Goal: Transaction & Acquisition: Purchase product/service

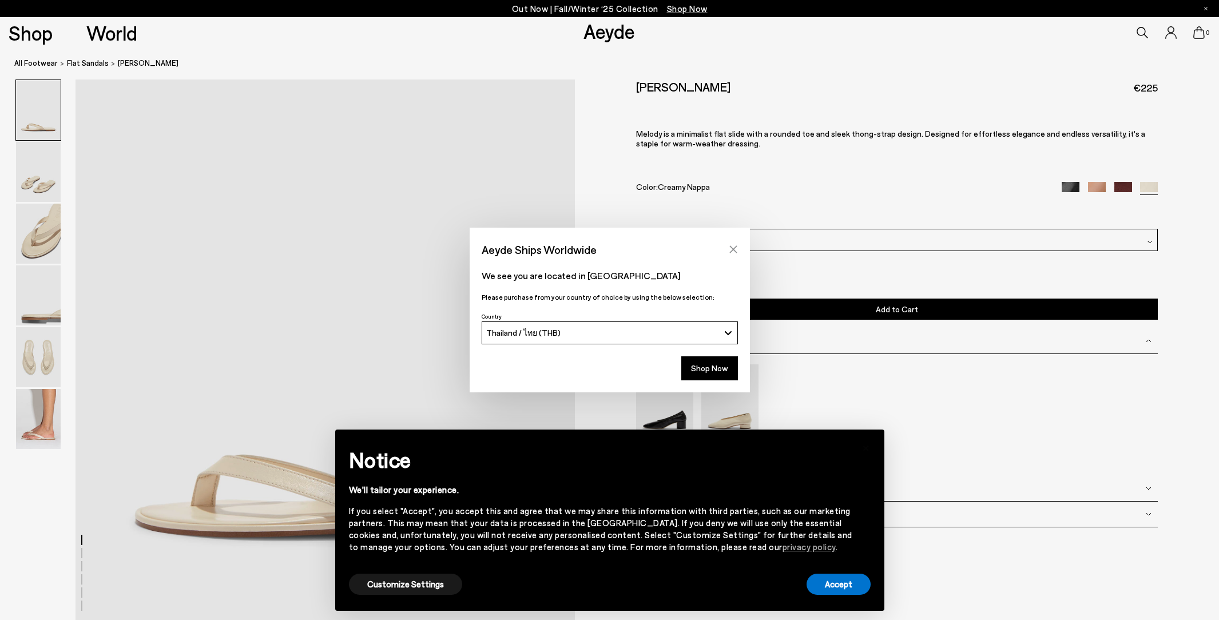
click at [726, 249] on button "Close" at bounding box center [733, 249] width 17 height 17
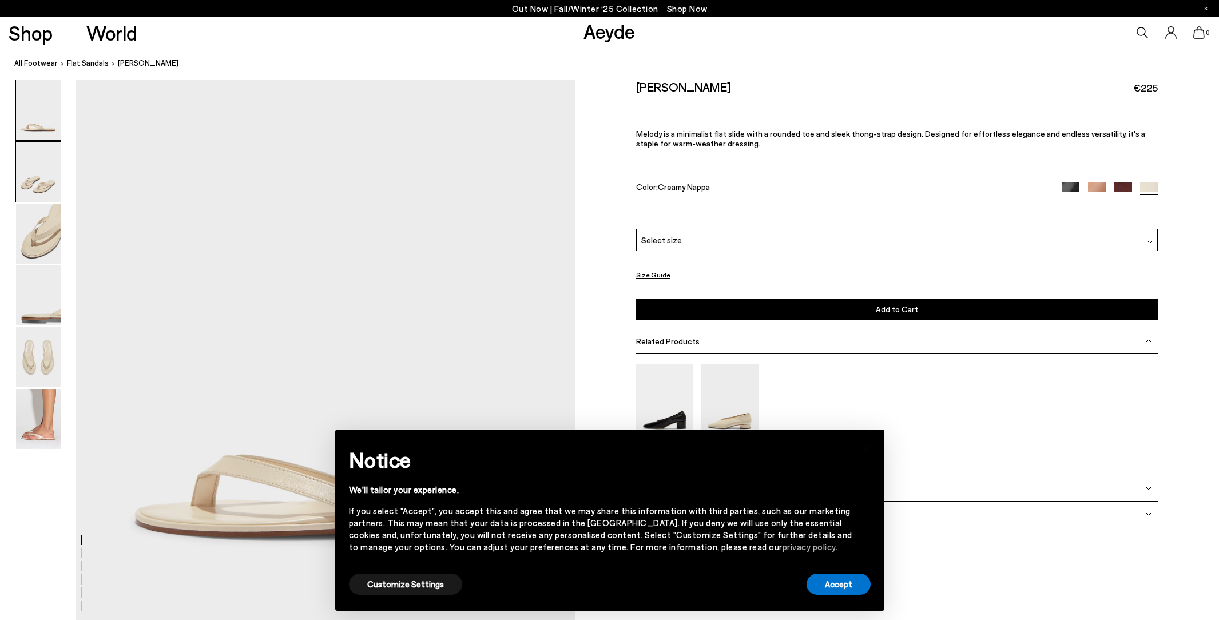
click at [34, 180] on img at bounding box center [38, 172] width 45 height 60
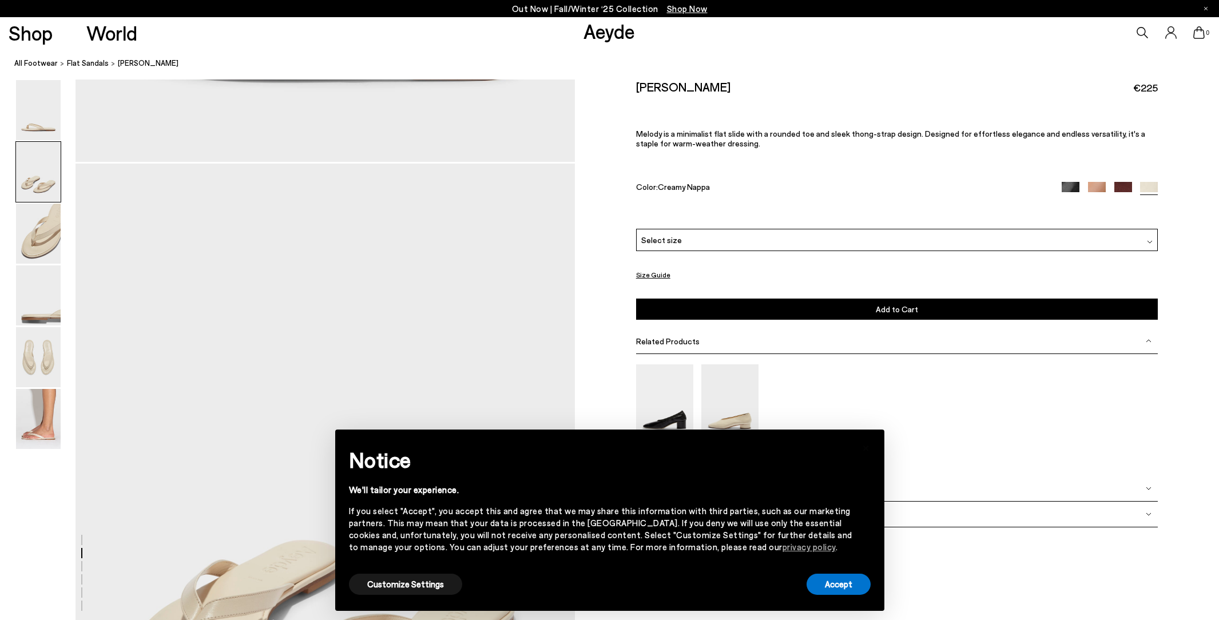
scroll to position [543, 0]
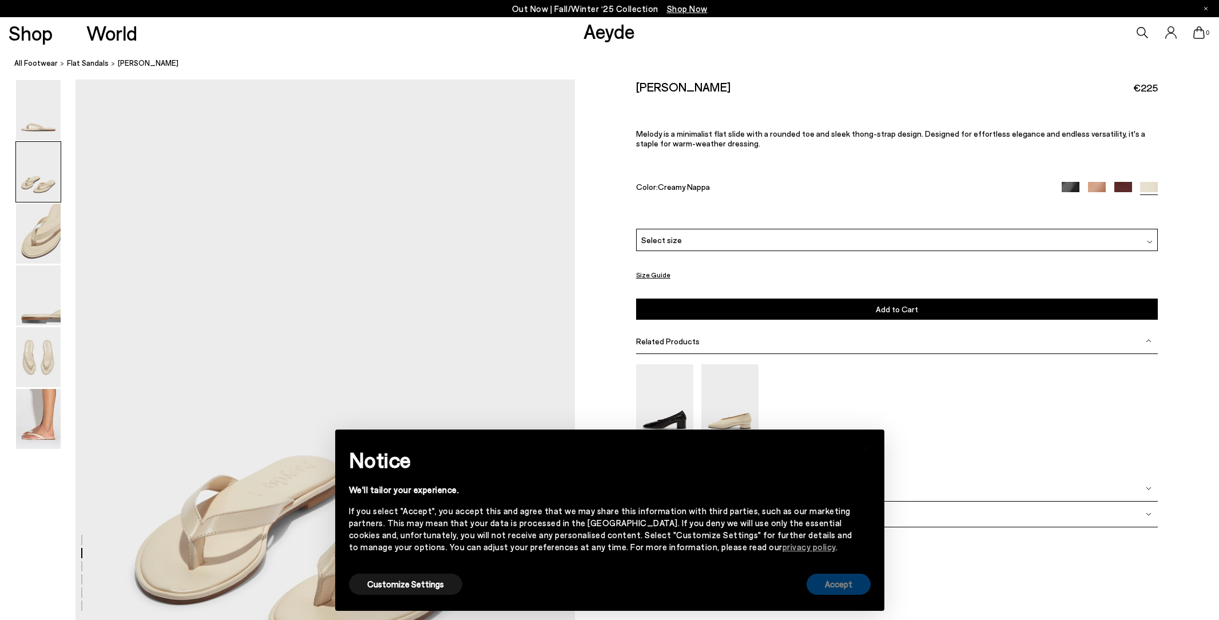
click at [830, 581] on button "Accept" at bounding box center [838, 584] width 64 height 21
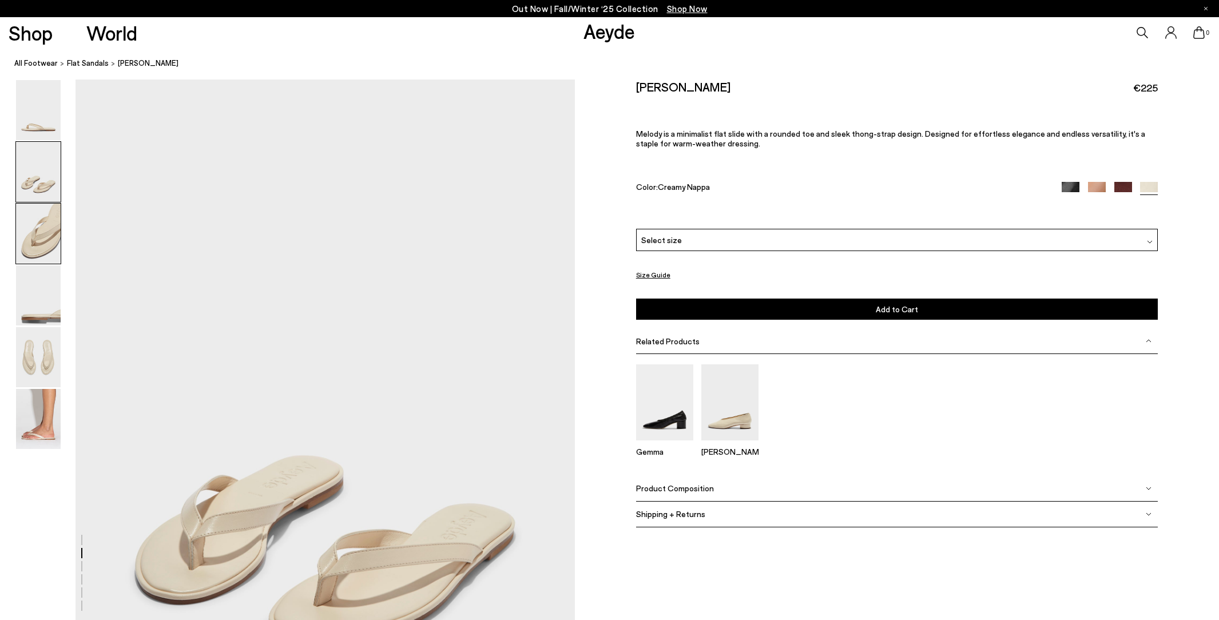
click at [49, 240] on img at bounding box center [38, 234] width 45 height 60
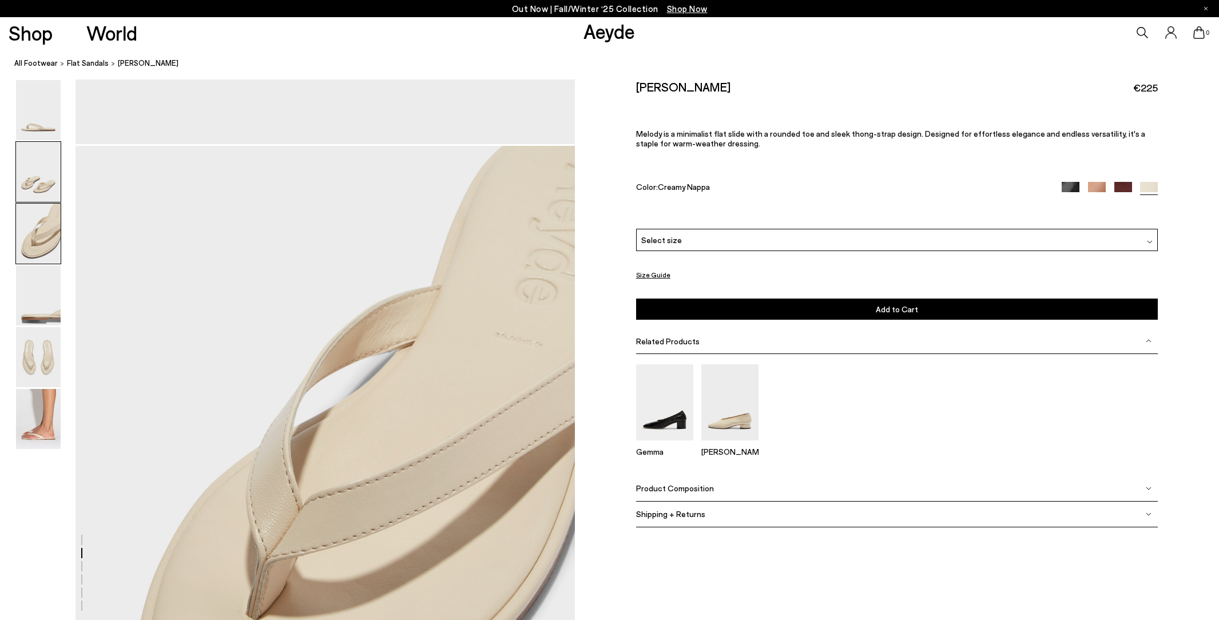
scroll to position [1210, 0]
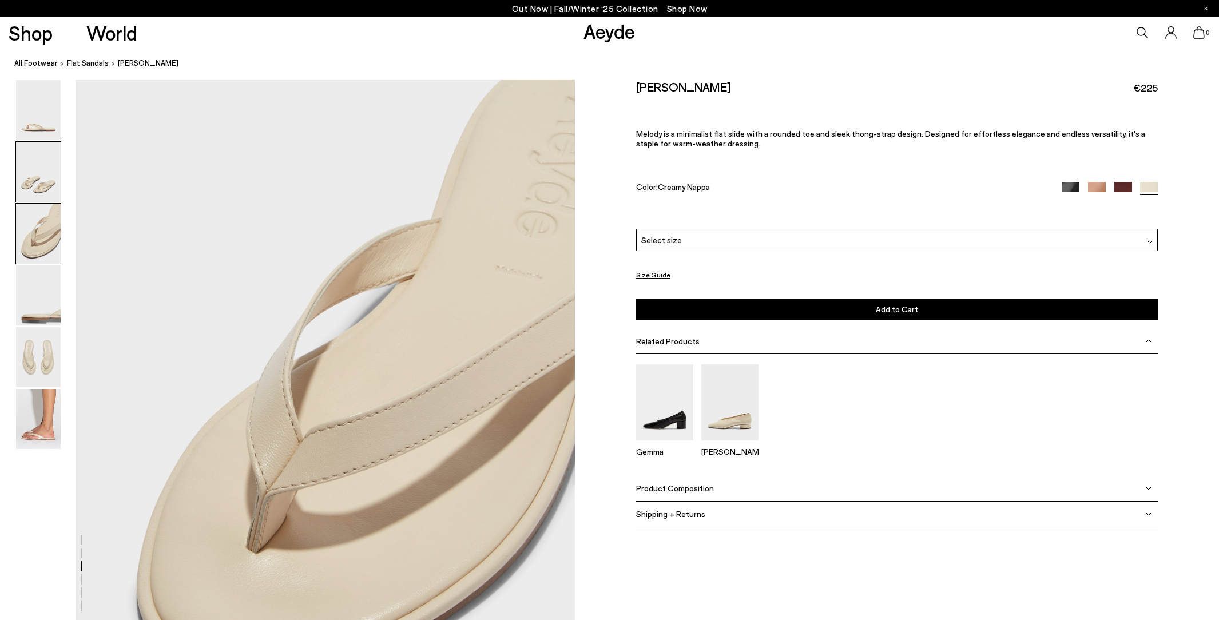
click at [49, 159] on img at bounding box center [38, 172] width 45 height 60
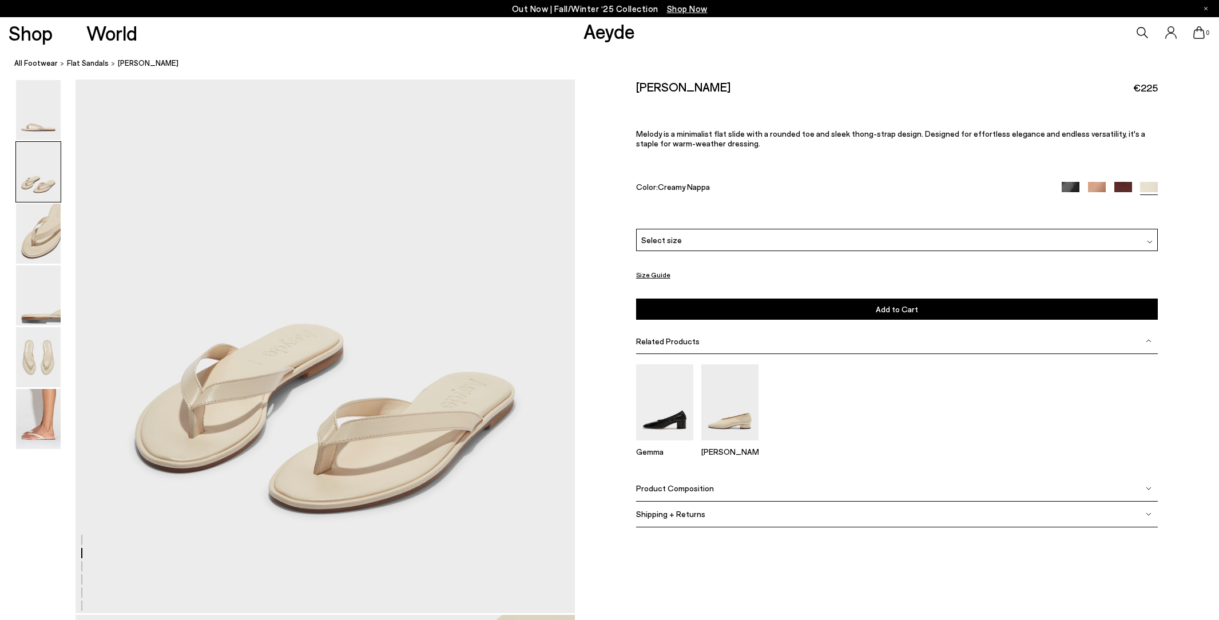
scroll to position [692, 0]
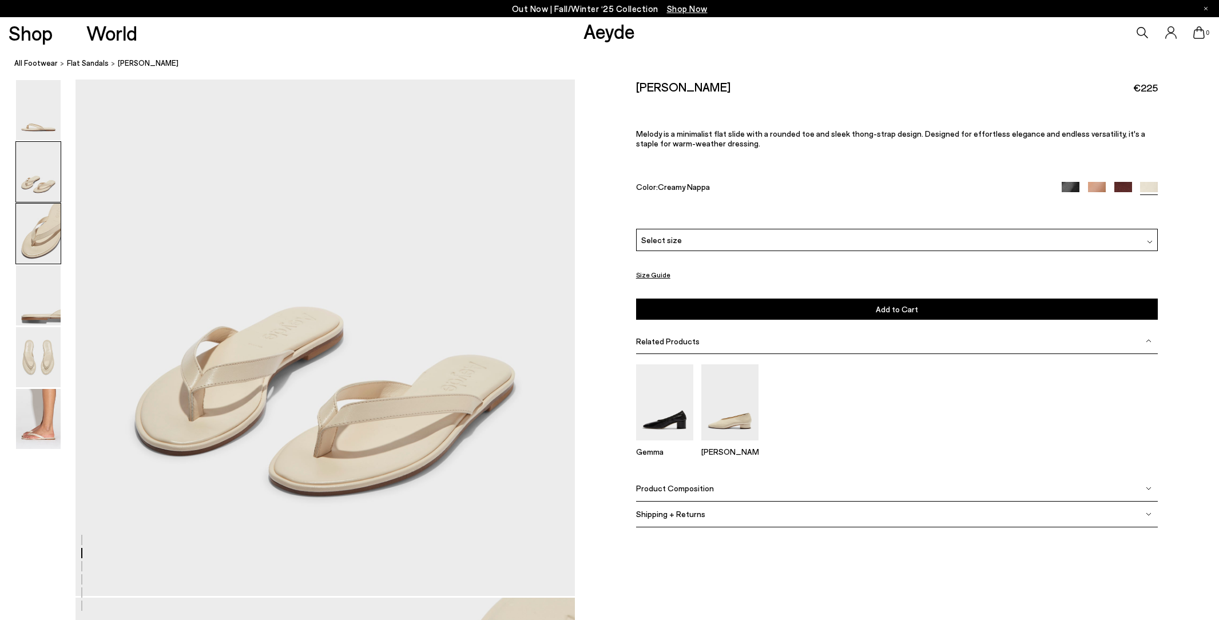
click at [41, 247] on img at bounding box center [38, 234] width 45 height 60
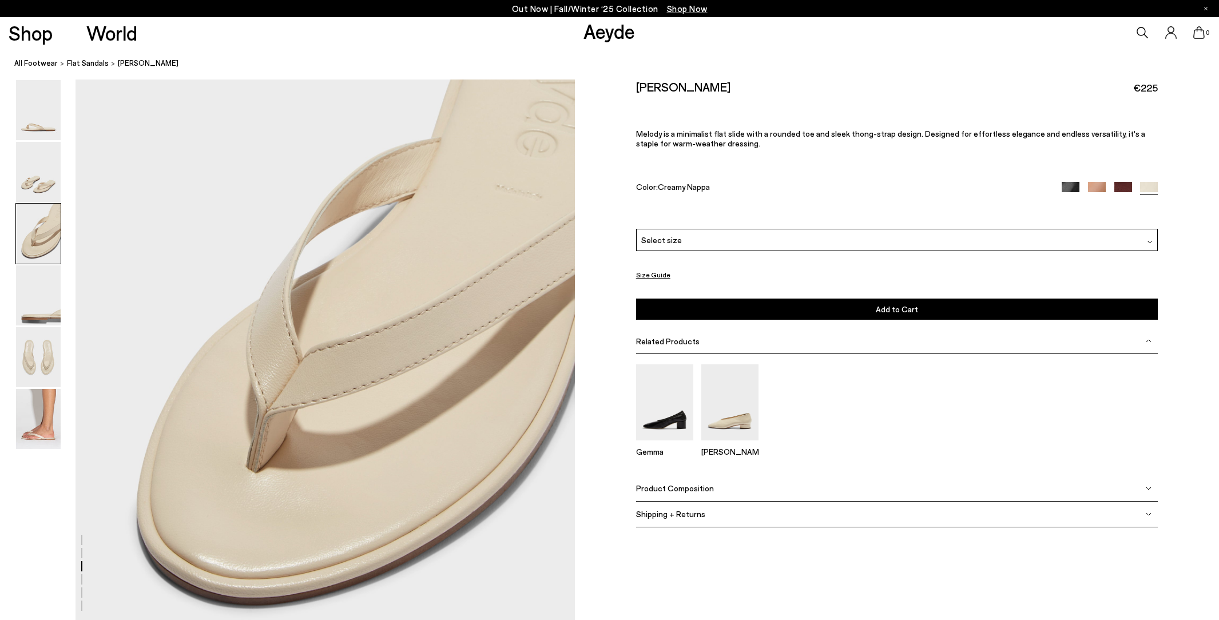
scroll to position [1288, 0]
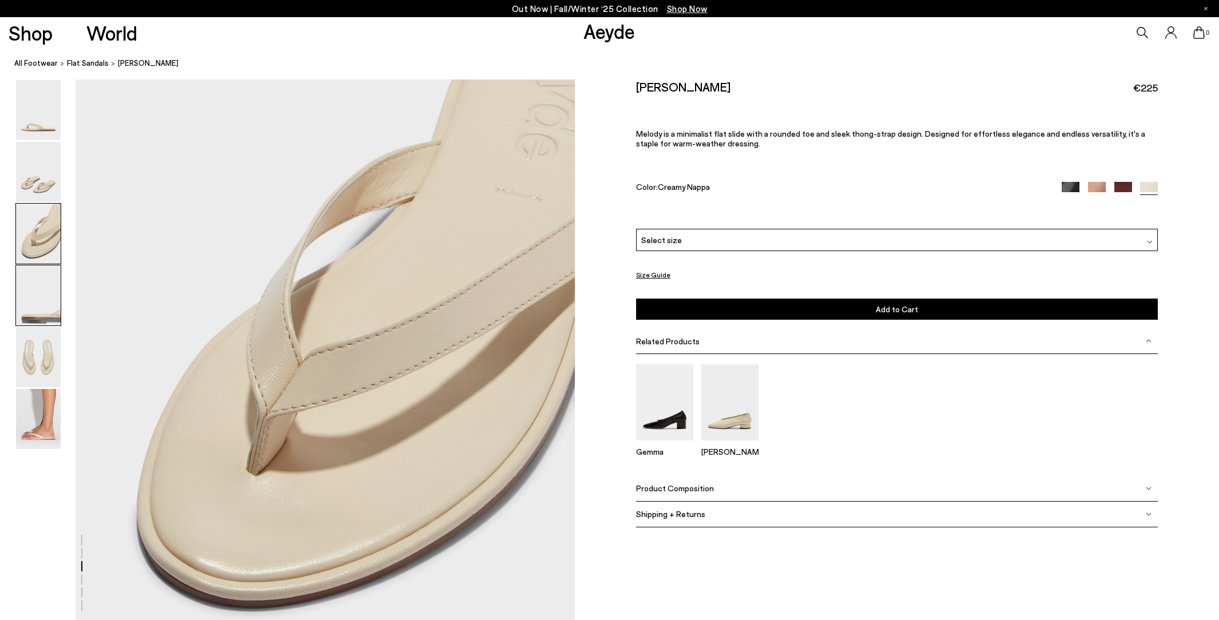
click at [38, 292] on img at bounding box center [38, 295] width 45 height 60
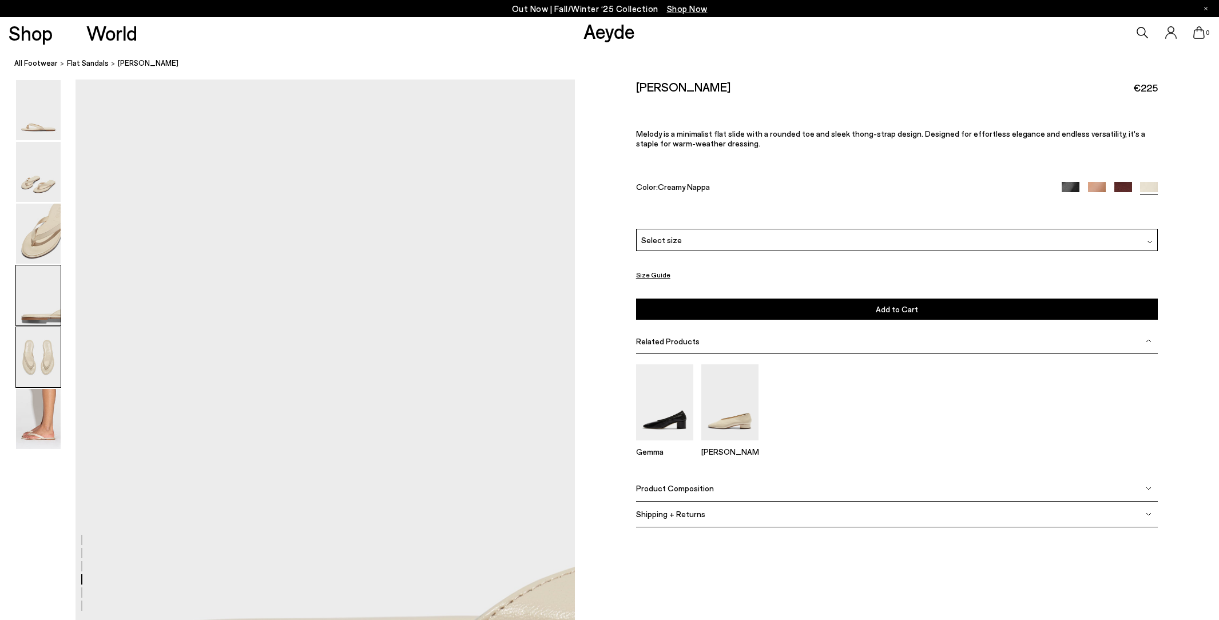
click at [39, 356] on img at bounding box center [38, 357] width 45 height 60
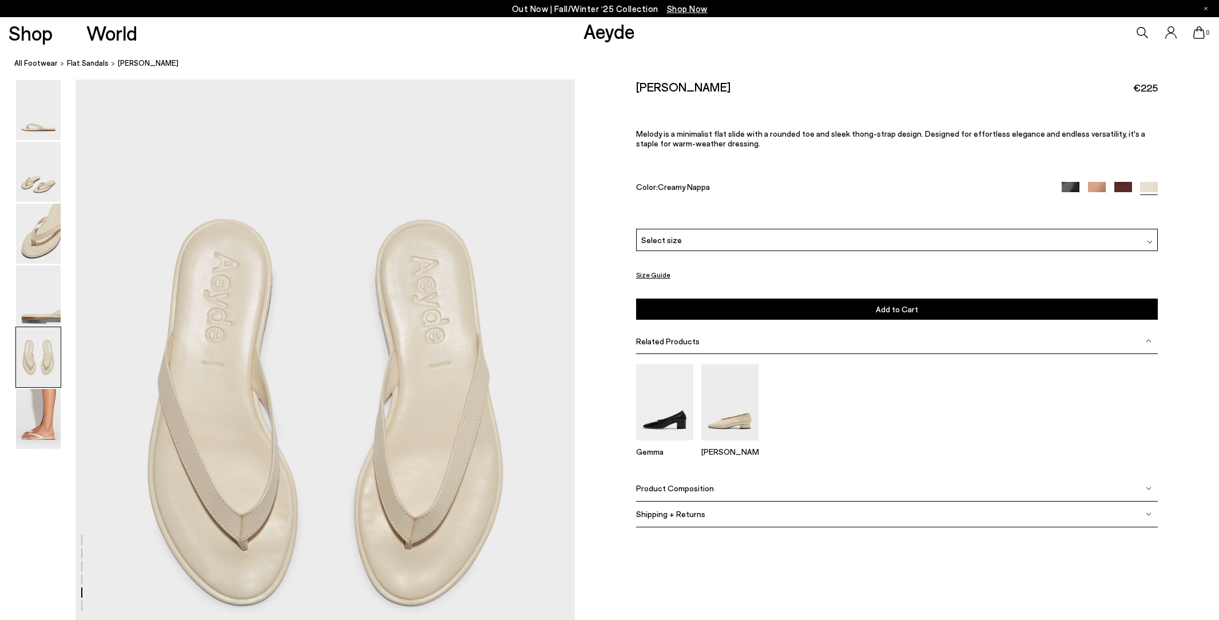
scroll to position [2573, 0]
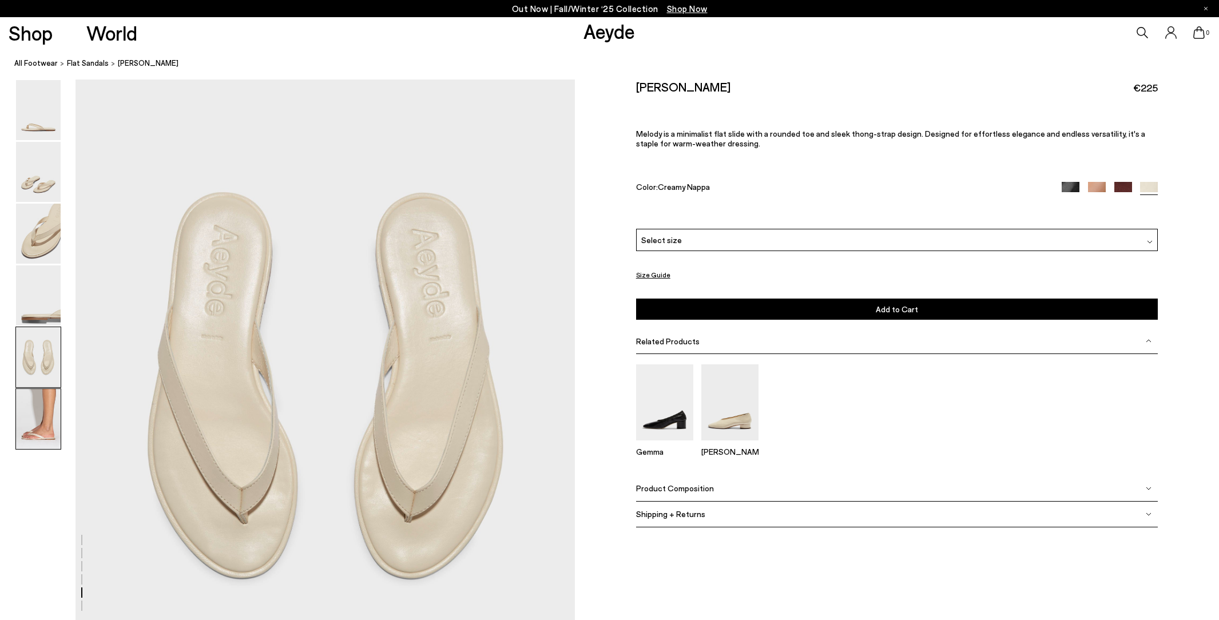
click at [38, 424] on img at bounding box center [38, 419] width 45 height 60
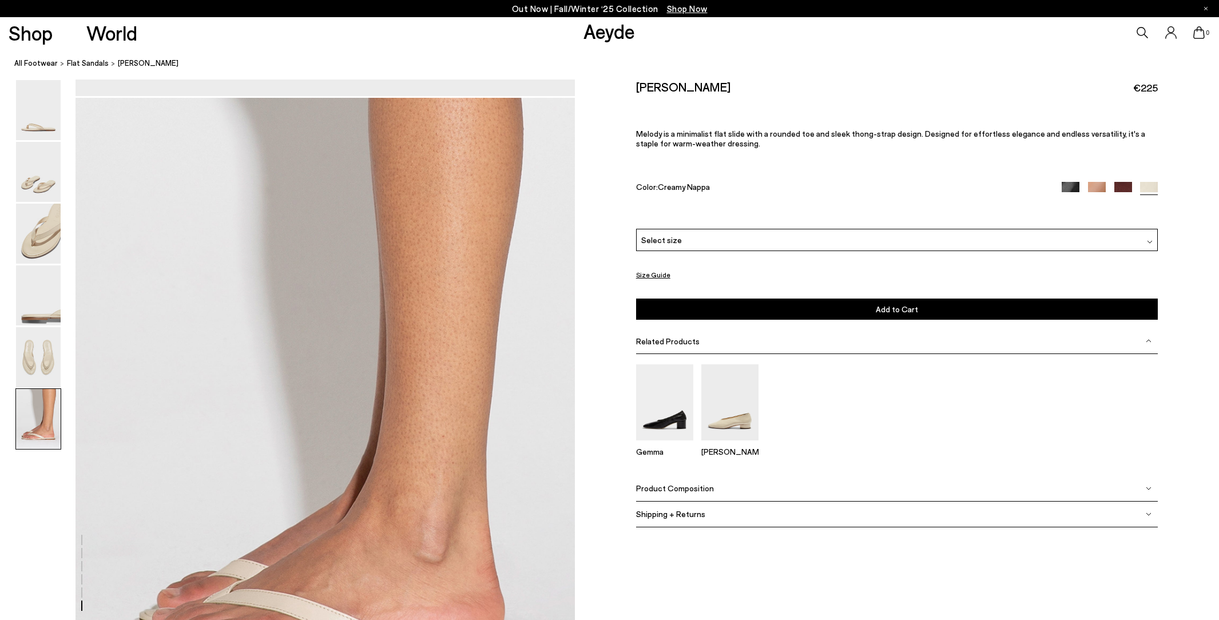
scroll to position [3292, 0]
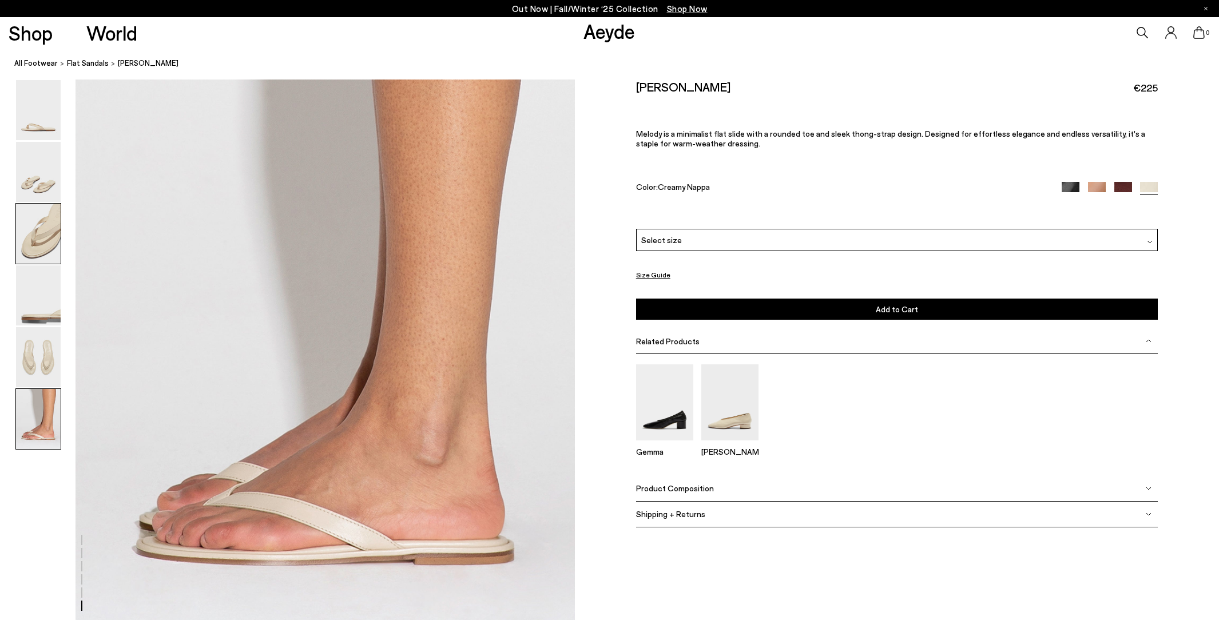
click at [49, 254] on img at bounding box center [38, 234] width 45 height 60
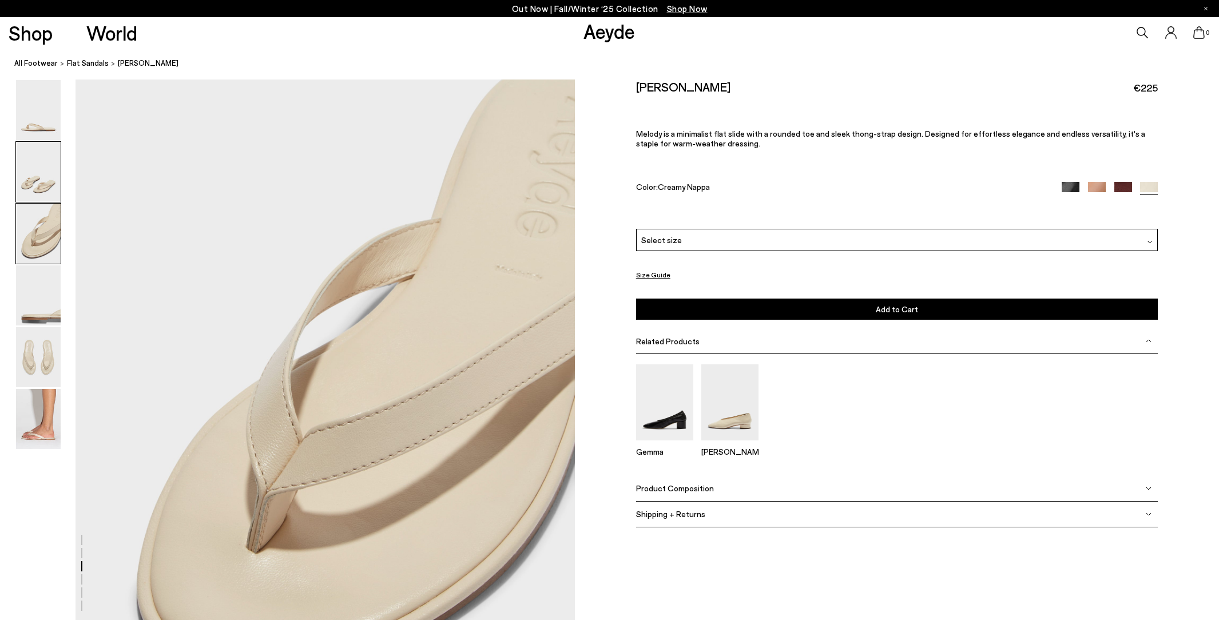
click at [47, 148] on img at bounding box center [38, 172] width 45 height 60
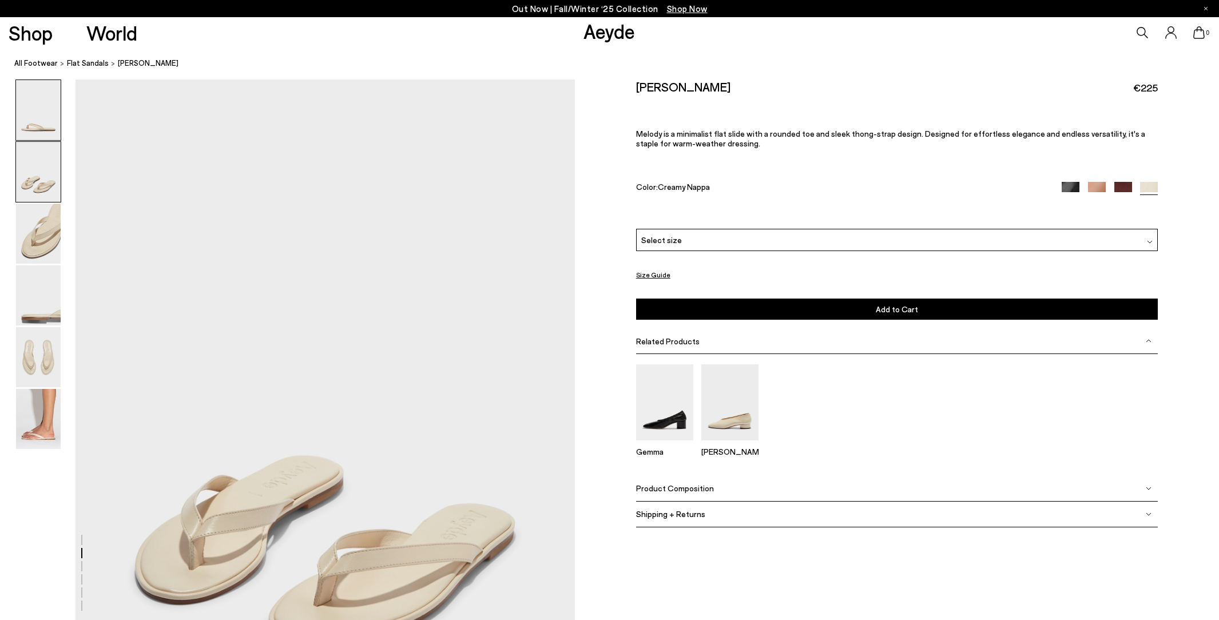
click at [47, 123] on img at bounding box center [38, 110] width 45 height 60
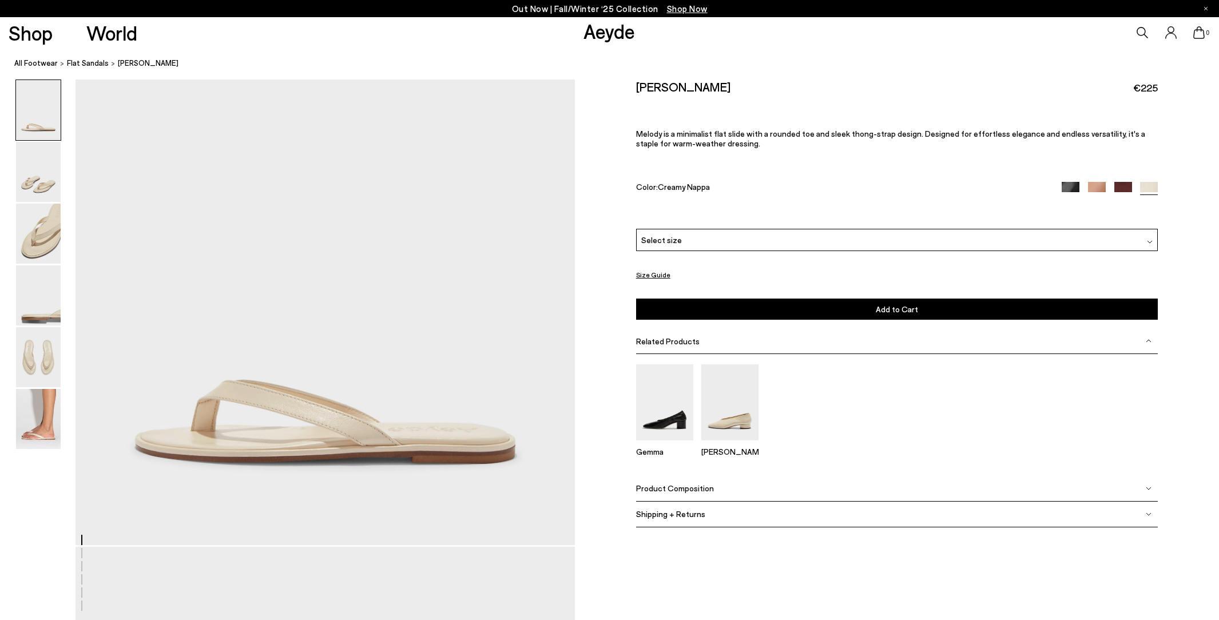
scroll to position [0, 0]
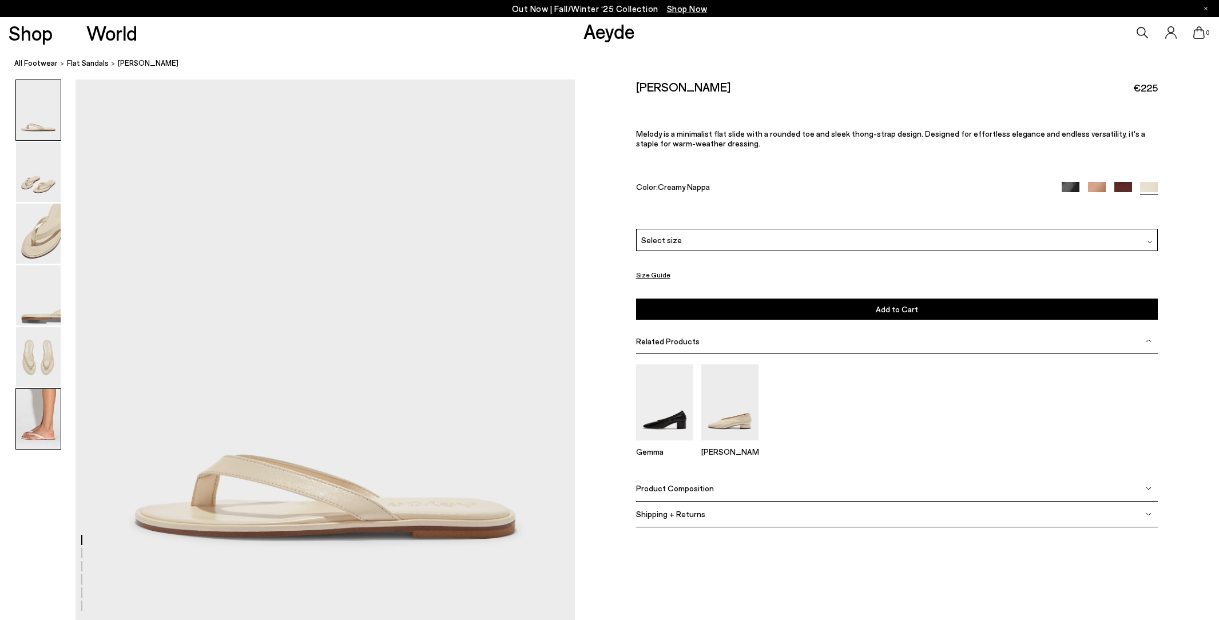
click at [32, 403] on img at bounding box center [38, 419] width 45 height 60
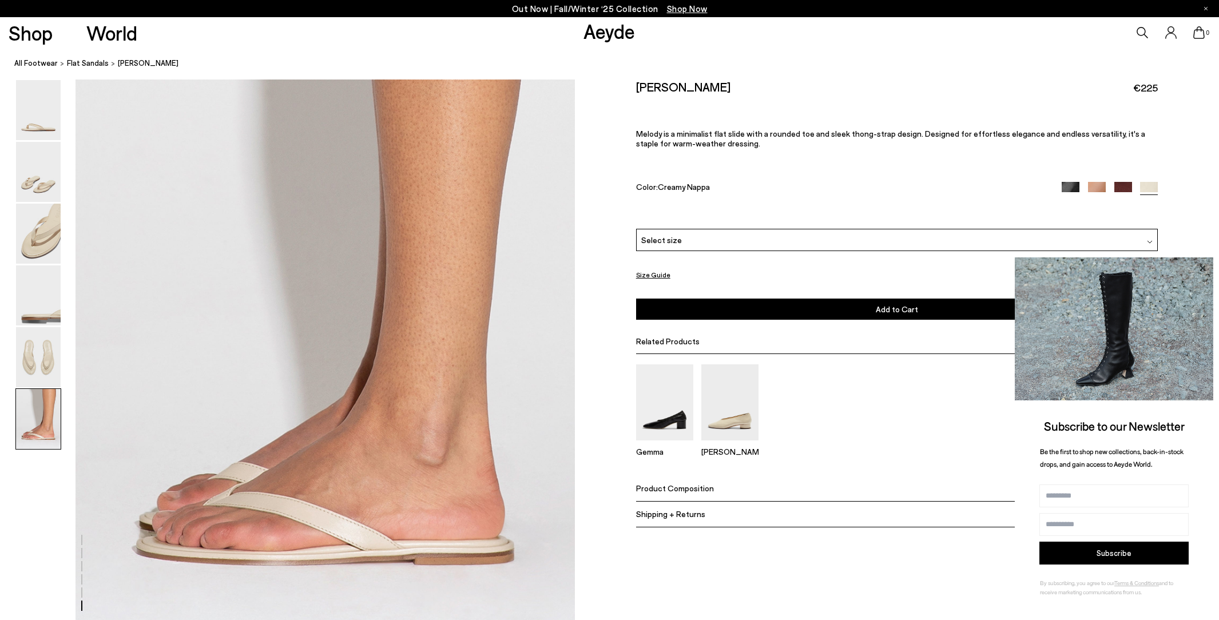
click at [1200, 276] on icon at bounding box center [1202, 268] width 15 height 15
